Goal: Navigation & Orientation: Find specific page/section

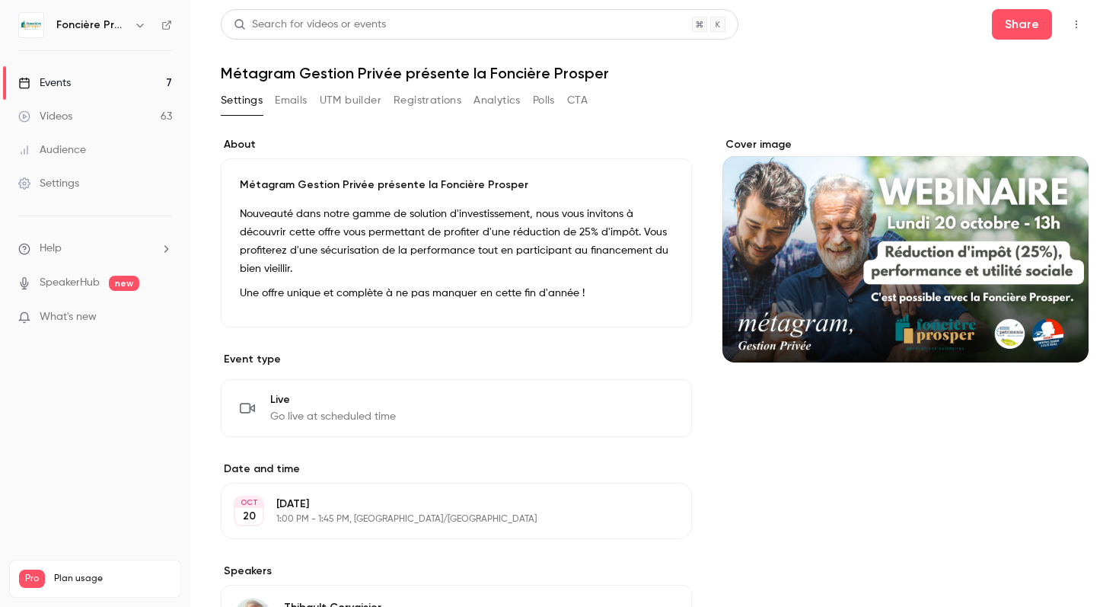
click at [81, 80] on link "Events 7" at bounding box center [95, 83] width 190 height 34
